Goal: Find specific fact: Find specific fact

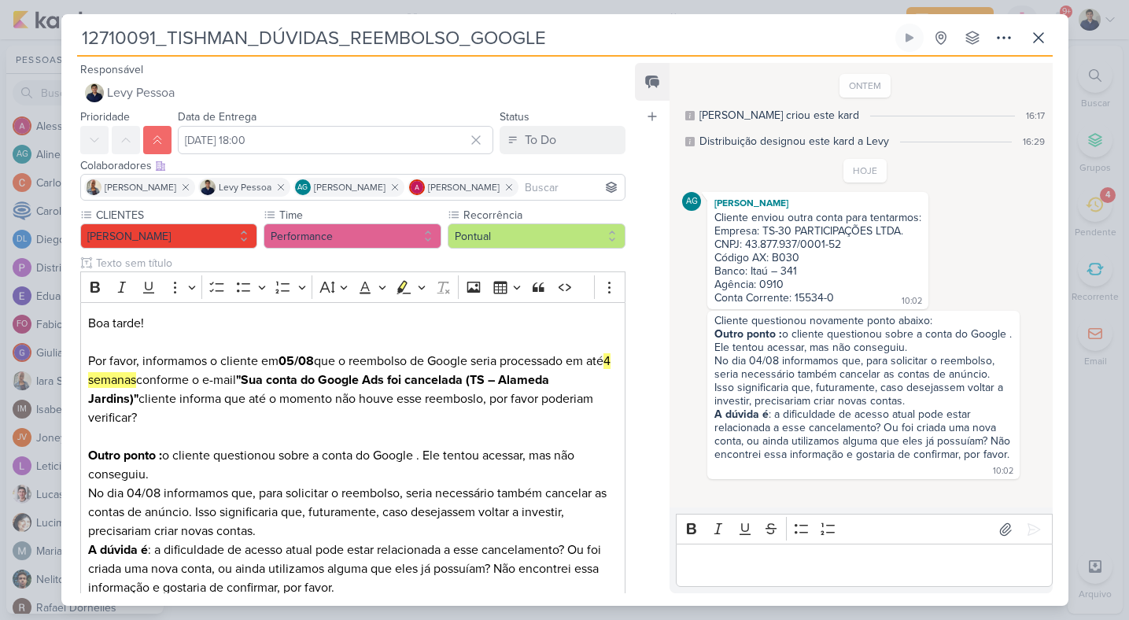
scroll to position [66, 0]
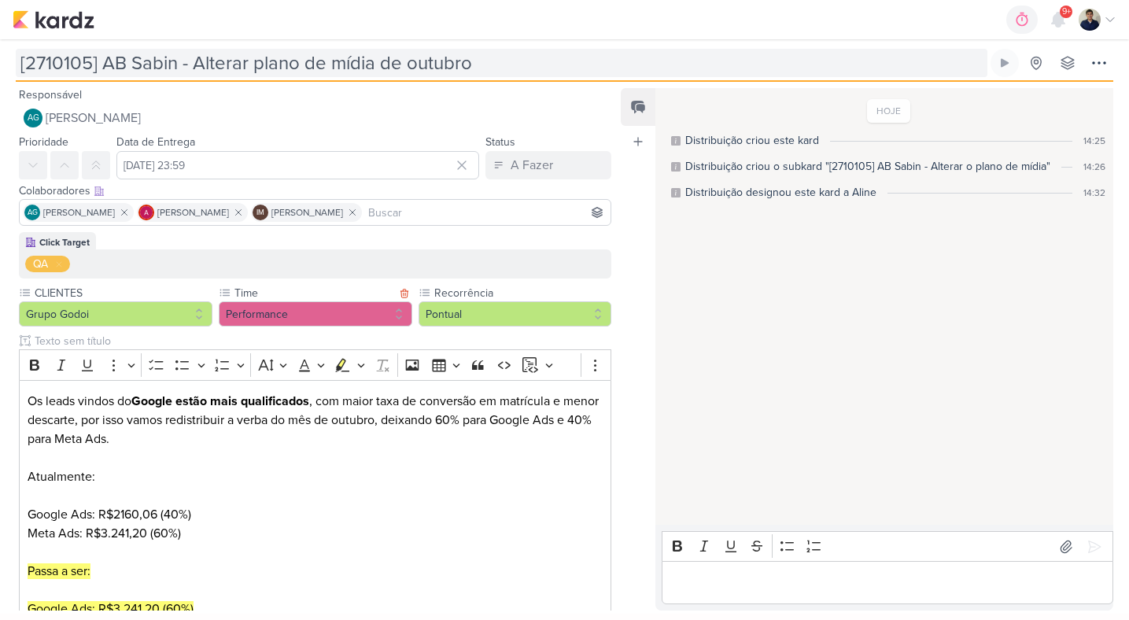
scroll to position [198, 0]
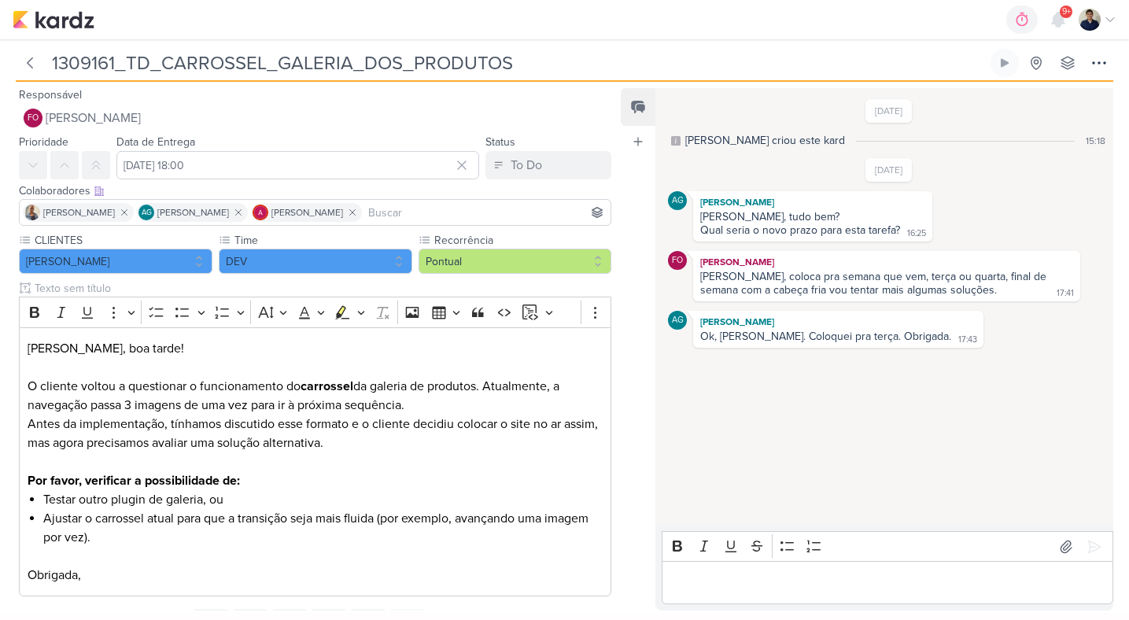
scroll to position [72, 0]
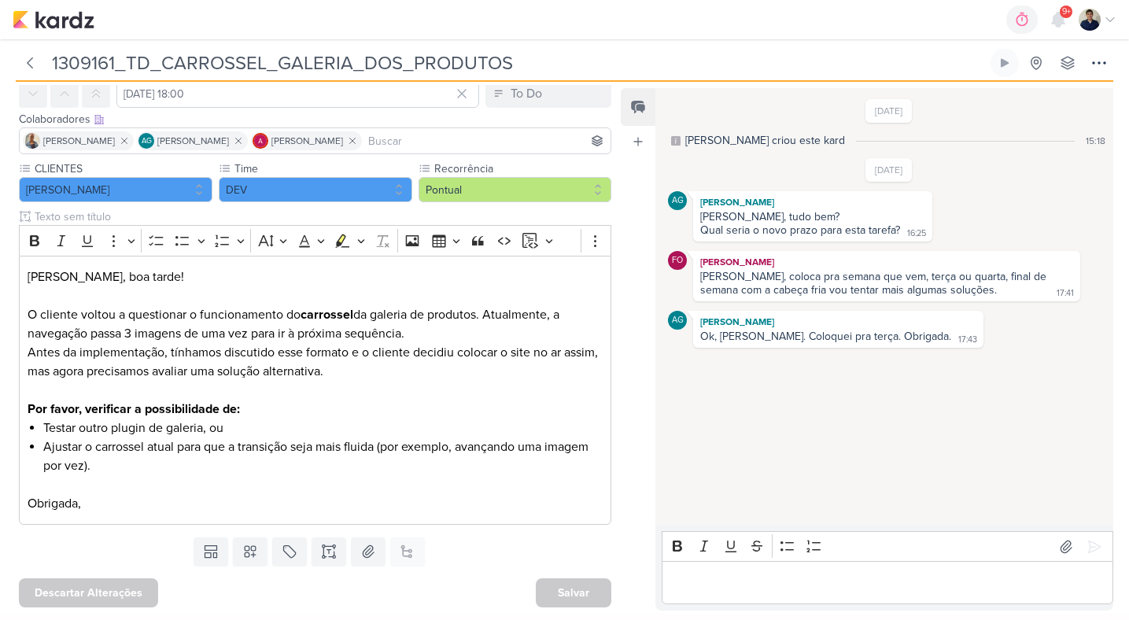
click at [730, 582] on p "Editor editing area: main" at bounding box center [887, 583] width 435 height 19
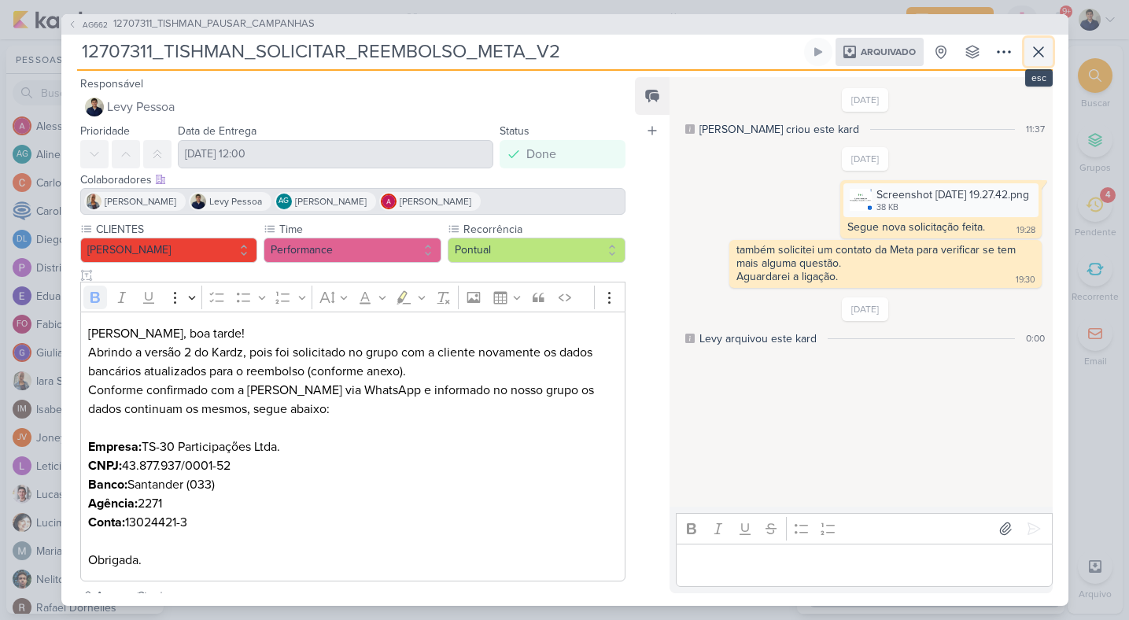
click at [1039, 53] on icon at bounding box center [1038, 51] width 9 height 9
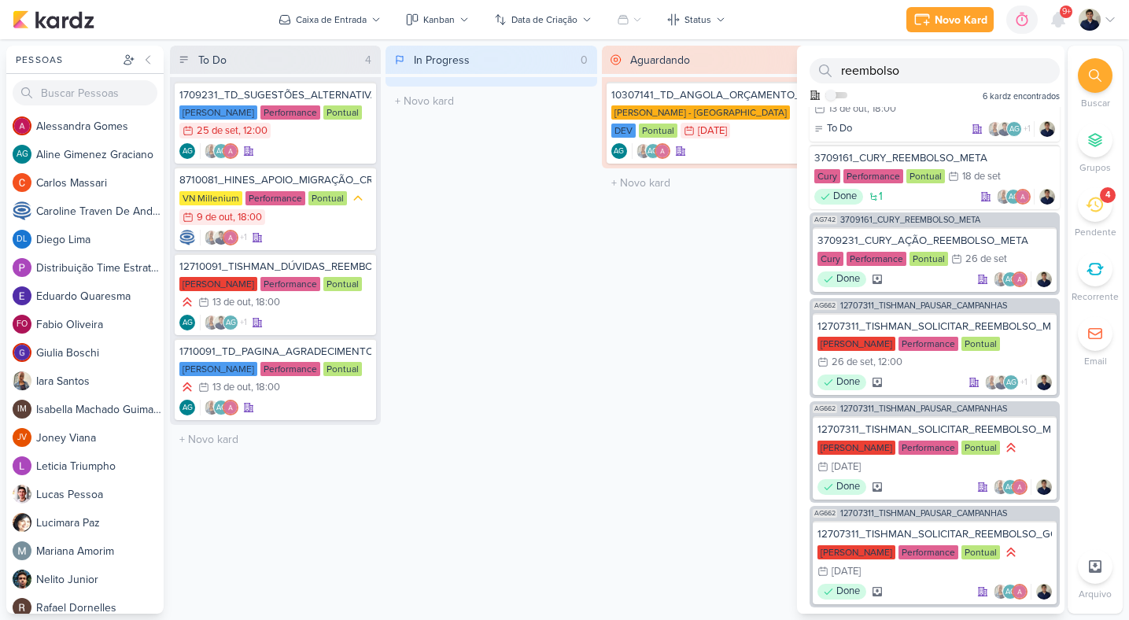
click at [1088, 209] on icon at bounding box center [1094, 204] width 17 height 17
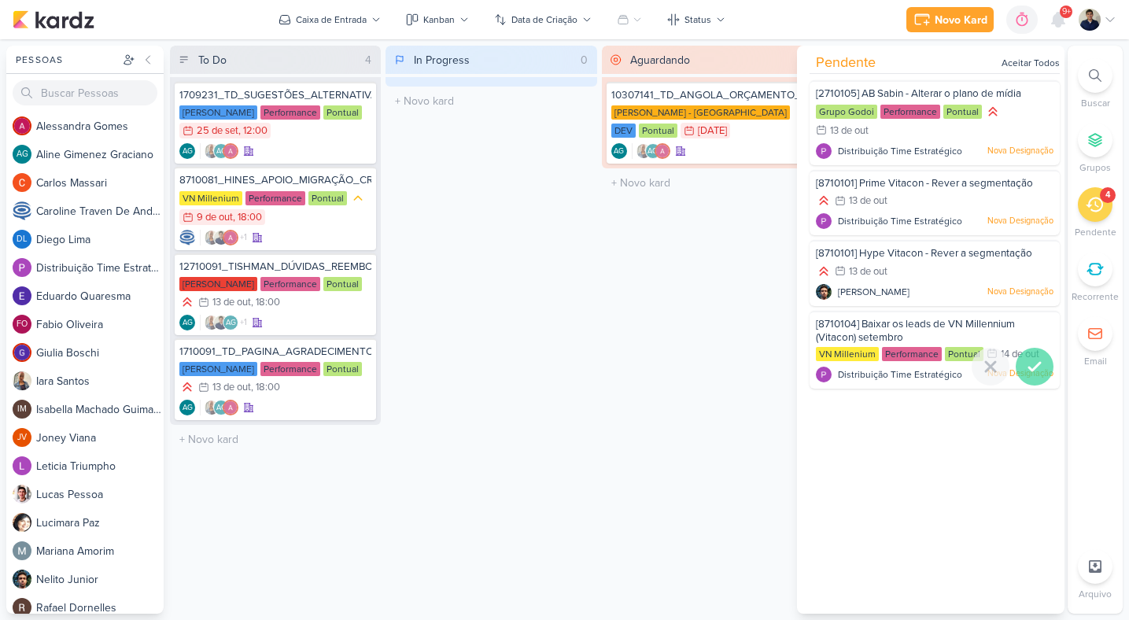
click at [1029, 368] on icon at bounding box center [1034, 367] width 11 height 8
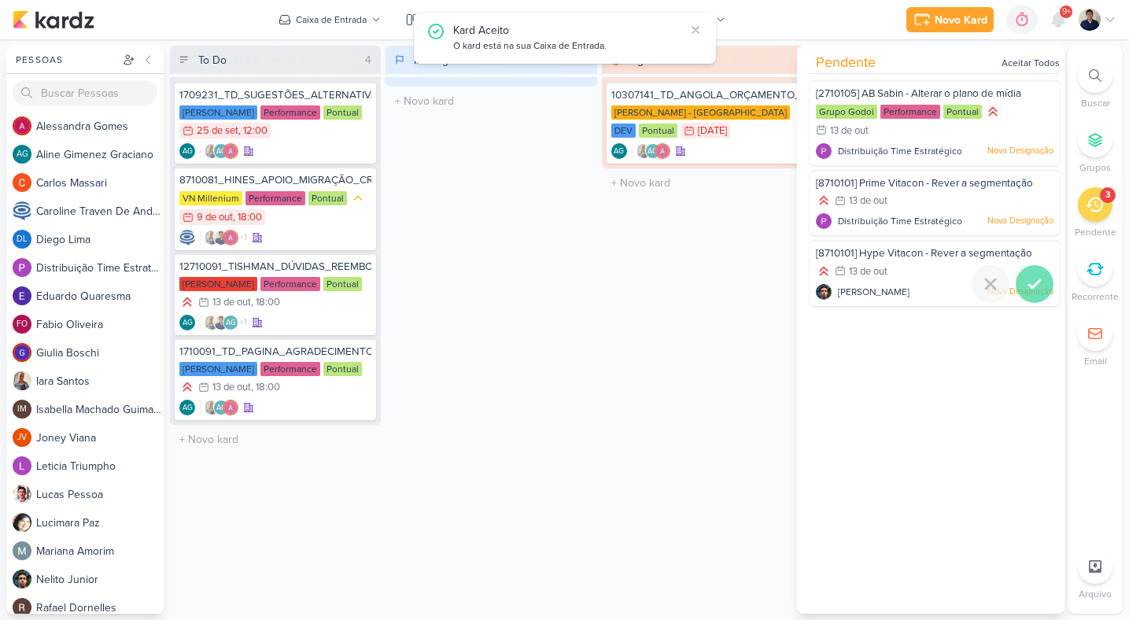
click at [1028, 275] on icon at bounding box center [1034, 284] width 19 height 19
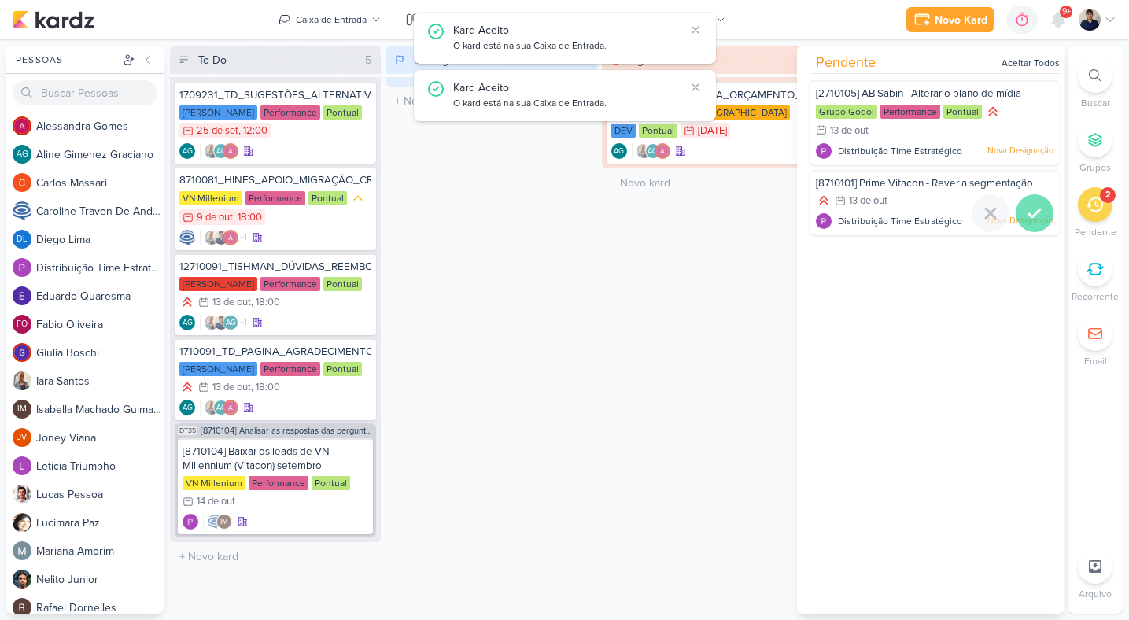
click at [1029, 213] on icon at bounding box center [1034, 213] width 11 height 8
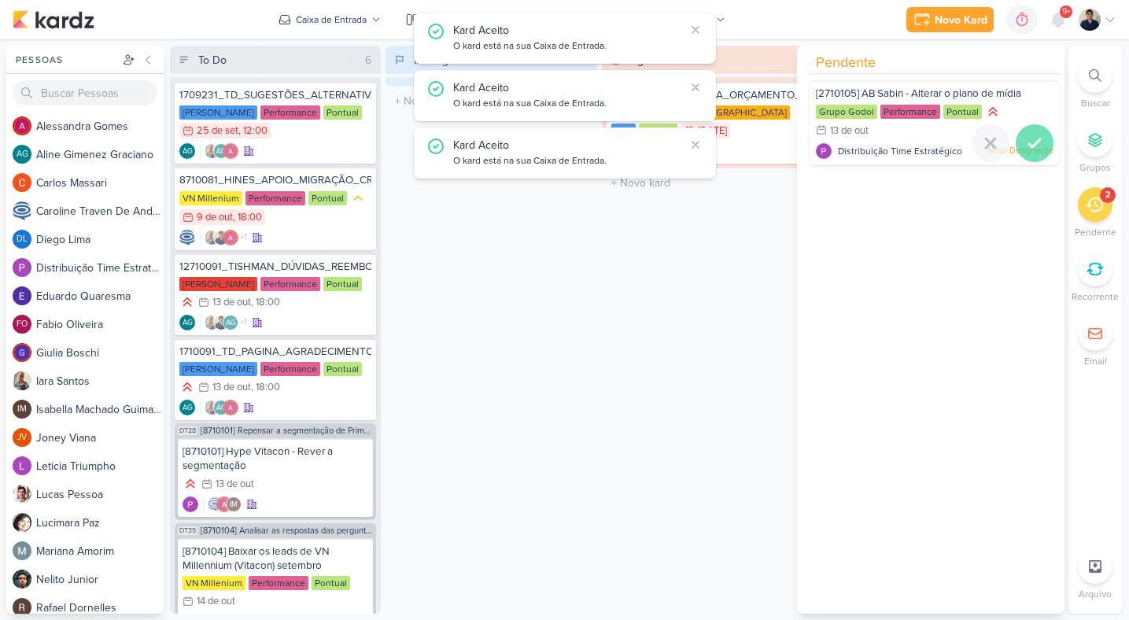
click at [1029, 134] on icon at bounding box center [1034, 143] width 19 height 19
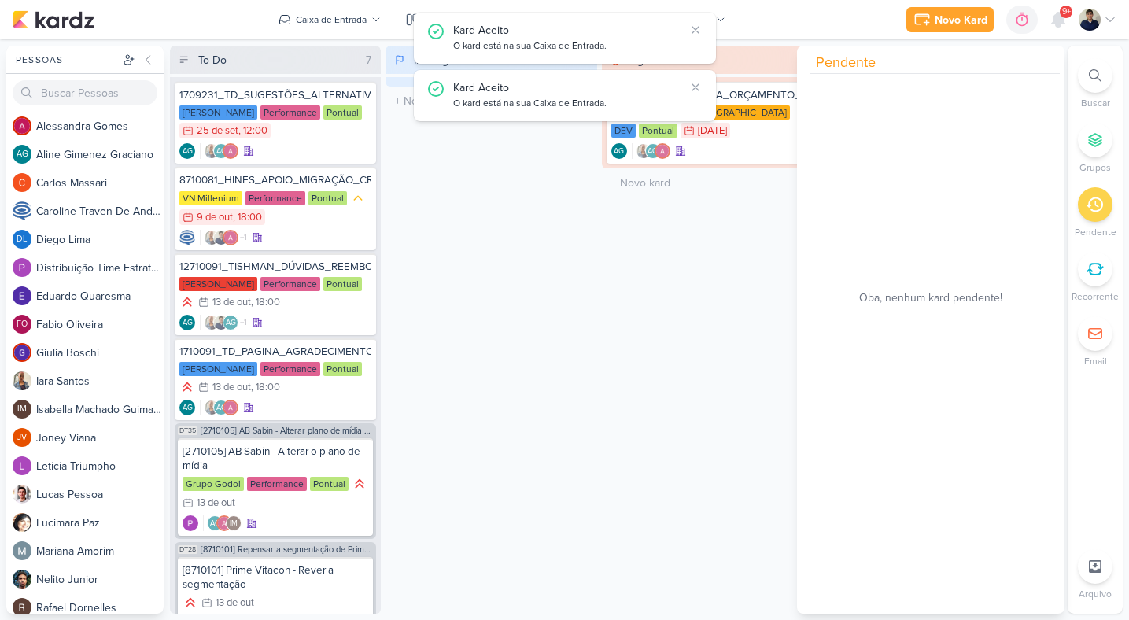
click at [689, 209] on div "Aguardando 1 Mover Para Esquerda Mover Para Direita [GEOGRAPHIC_DATA] 10307141_…" at bounding box center [707, 330] width 211 height 568
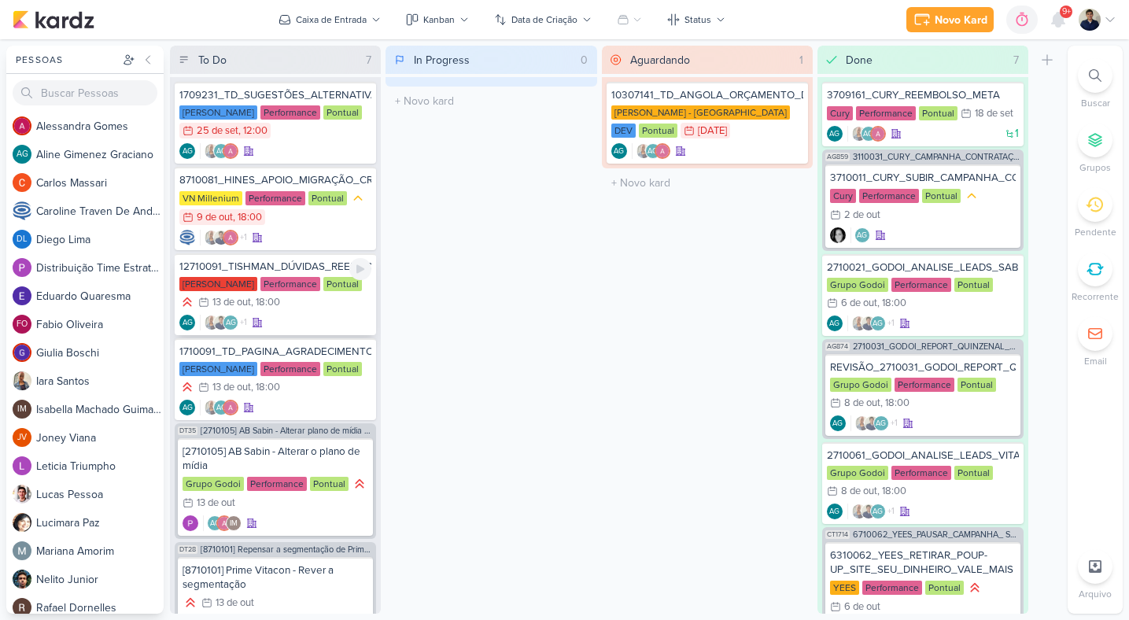
click at [341, 309] on div "[PERSON_NAME] Performance Pontual 13/10 [DATE] 18:00" at bounding box center [275, 294] width 192 height 35
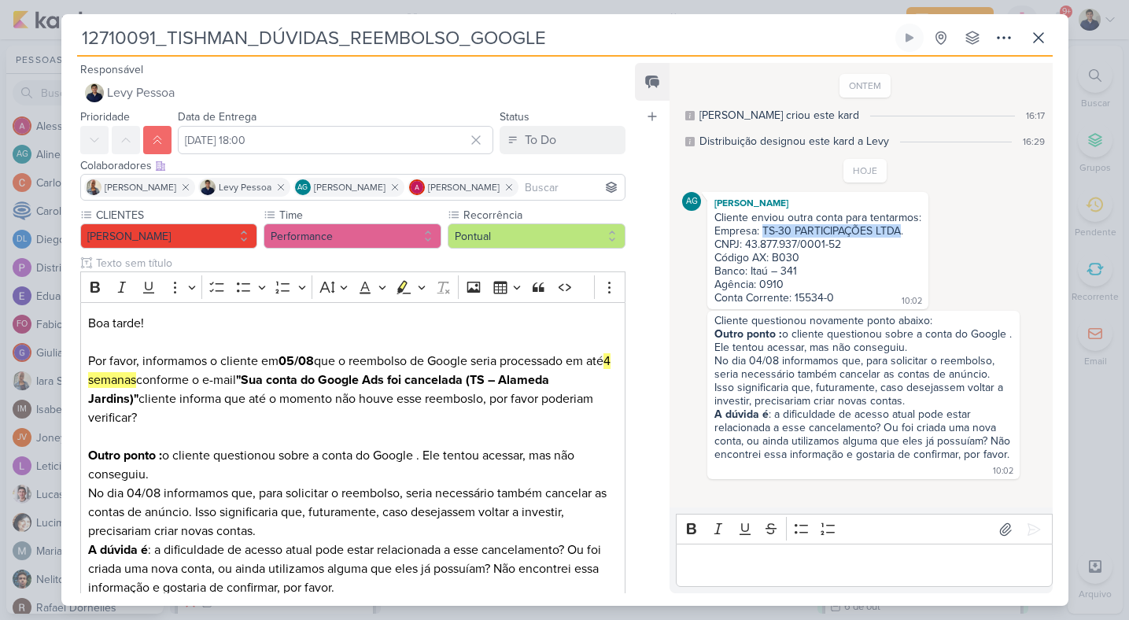
drag, startPoint x: 764, startPoint y: 231, endPoint x: 900, endPoint y: 232, distance: 136.1
click at [900, 232] on div "Empresa: TS-30 PARTICIPAÇÕES LTDA." at bounding box center [817, 230] width 207 height 13
copy div "TS-30 PARTICIPAÇÕES LTDA"
click at [748, 256] on div "Código AX: B030" at bounding box center [817, 257] width 207 height 13
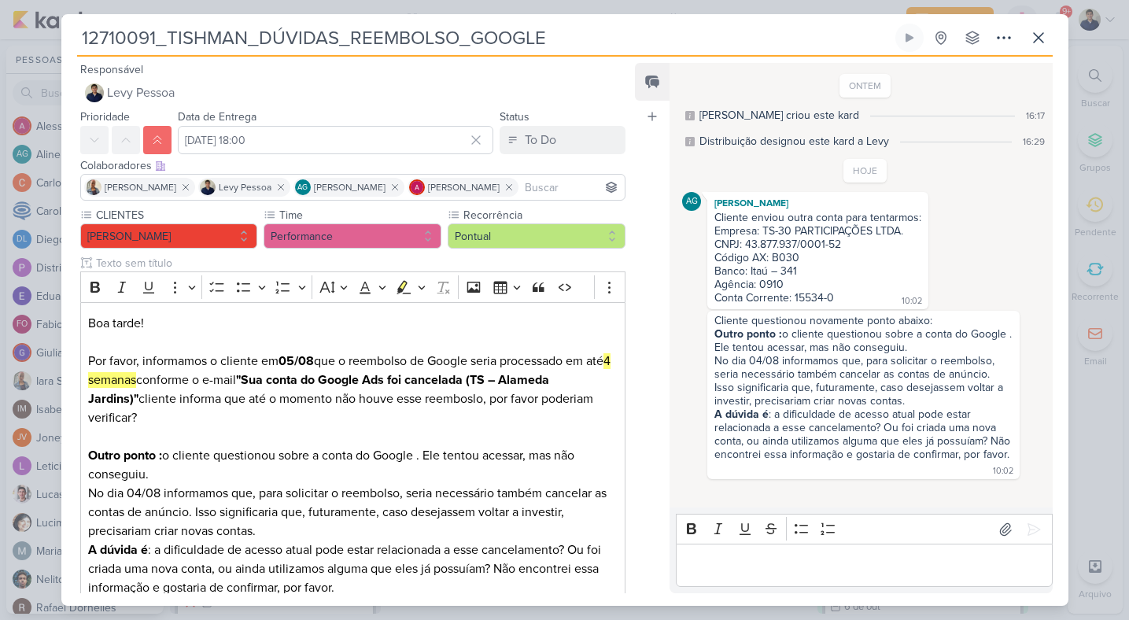
click at [748, 256] on div "Código AX: B030" at bounding box center [817, 257] width 207 height 13
click at [752, 267] on div "Banco: Itaú – 341" at bounding box center [817, 270] width 207 height 13
click at [791, 273] on div "Banco: Itaú – 341" at bounding box center [817, 270] width 207 height 13
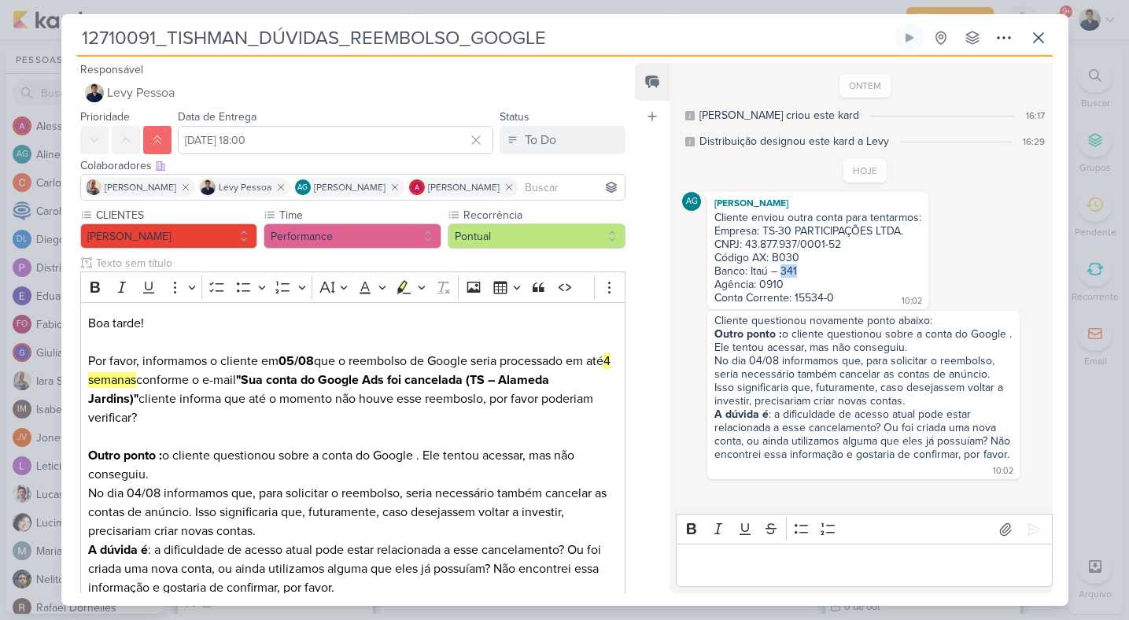
click at [791, 273] on div "Banco: Itaú – 341" at bounding box center [817, 270] width 207 height 13
copy div "Banco: Itaú – 341"
drag, startPoint x: 786, startPoint y: 285, endPoint x: 759, endPoint y: 285, distance: 26.8
click at [759, 285] on div "Agência: 0910" at bounding box center [817, 284] width 207 height 13
copy div "0910"
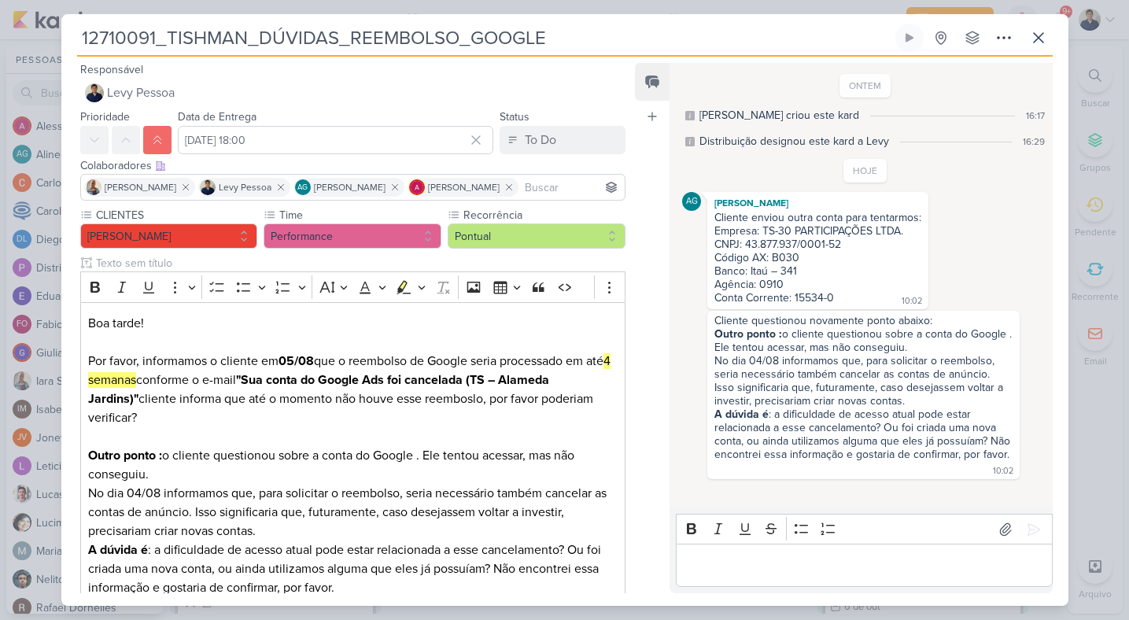
click at [833, 297] on div "Cliente enviou outra conta para tentarmos: Empresa: TS-30 PARTICIPAÇÕES LTDA. C…" at bounding box center [818, 258] width 215 height 95
drag, startPoint x: 824, startPoint y: 297, endPoint x: 793, endPoint y: 297, distance: 30.7
click at [793, 297] on div "Conta Corrente: 15534-0" at bounding box center [774, 297] width 120 height 13
copy div "15534"
drag, startPoint x: 844, startPoint y: 245, endPoint x: 746, endPoint y: 245, distance: 97.6
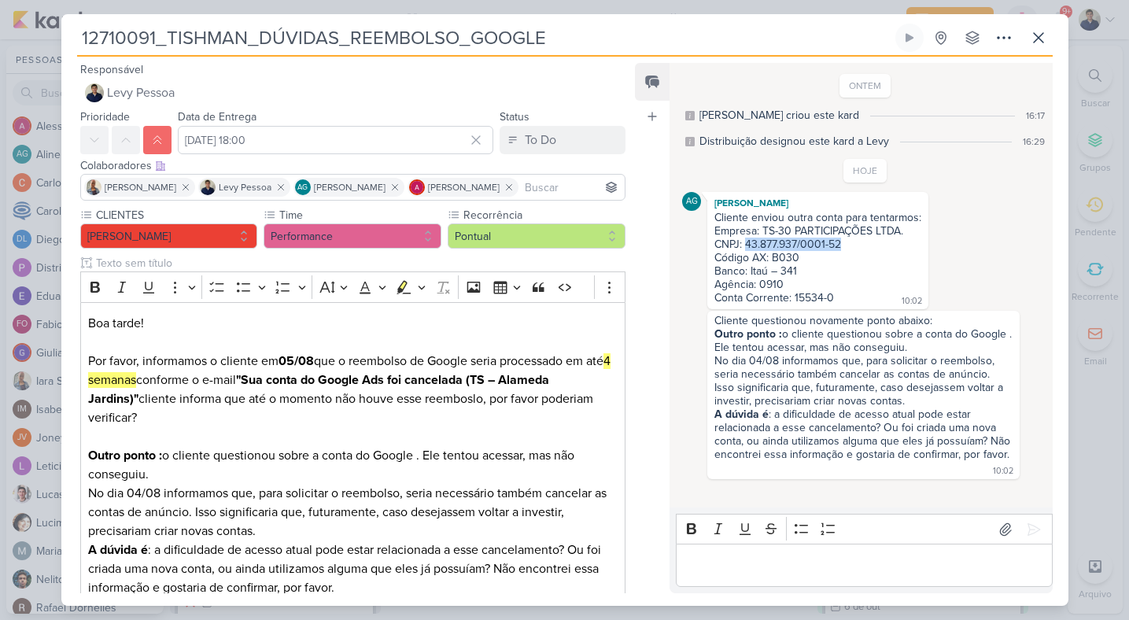
click at [746, 245] on div "CNPJ: 43.877.937/0001-52" at bounding box center [817, 244] width 207 height 13
copy div "43.877.937/0001-52"
